Goal: Task Accomplishment & Management: Manage account settings

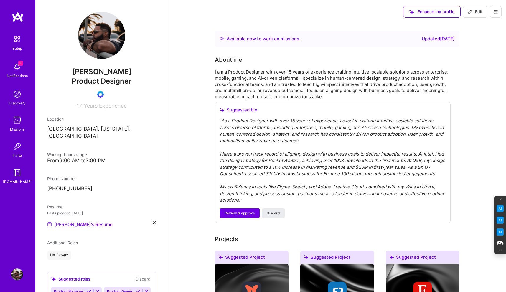
click at [498, 14] on button at bounding box center [495, 12] width 12 height 12
click at [478, 59] on button "Log Out" at bounding box center [479, 55] width 44 height 15
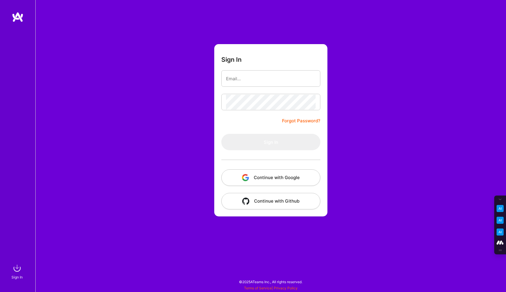
click at [255, 176] on button "Continue with Google" at bounding box center [270, 178] width 99 height 16
